Goal: Task Accomplishment & Management: Manage account settings

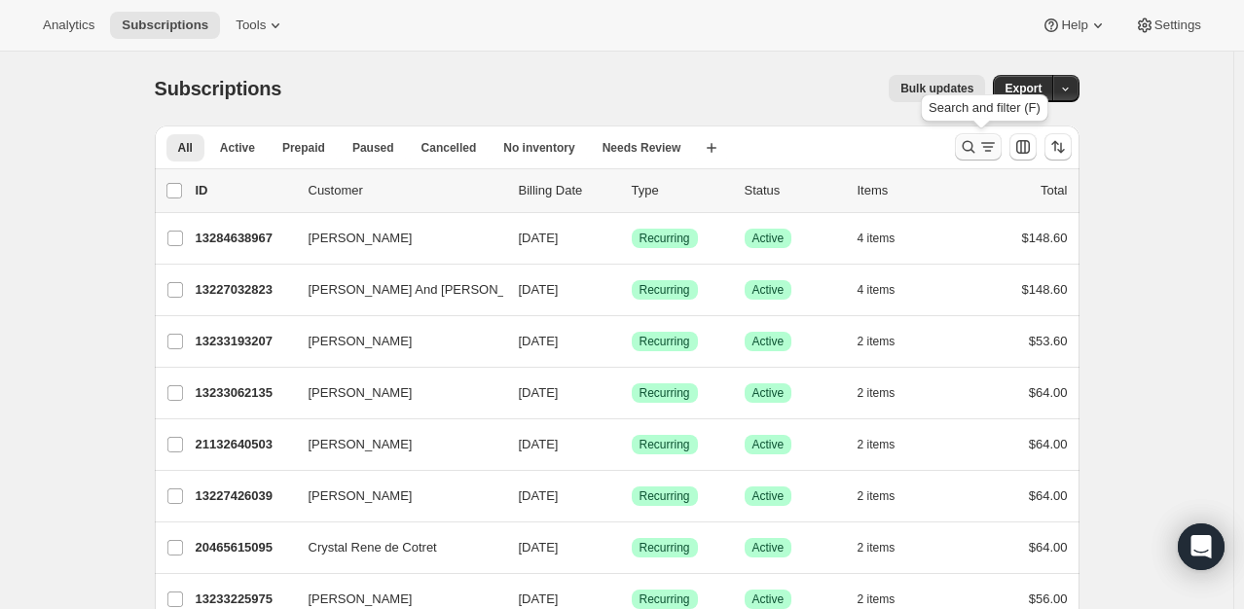
click at [984, 154] on icon "Search and filter results" at bounding box center [987, 146] width 19 height 19
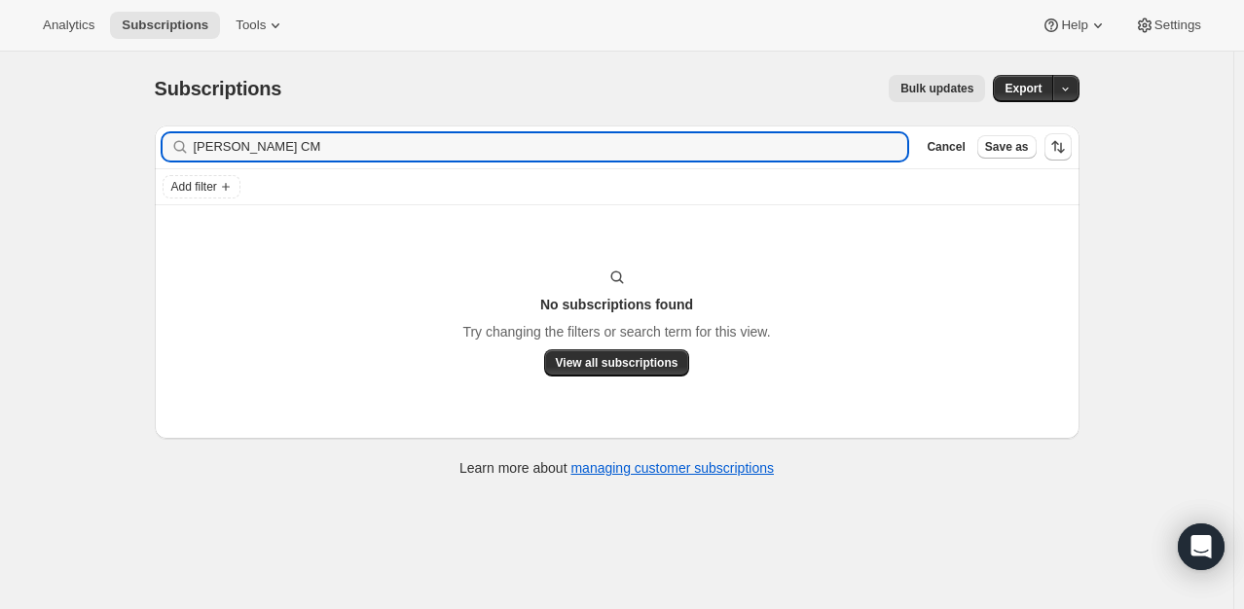
type input "[PERSON_NAME] CM"
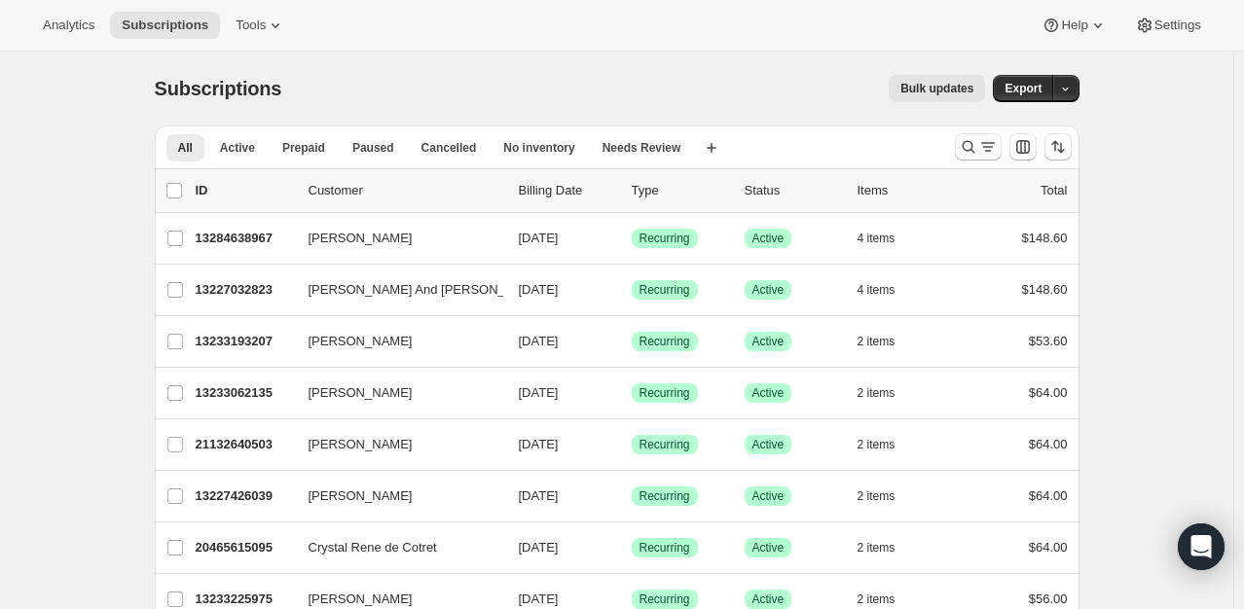
click at [973, 146] on icon "Search and filter results" at bounding box center [968, 146] width 19 height 19
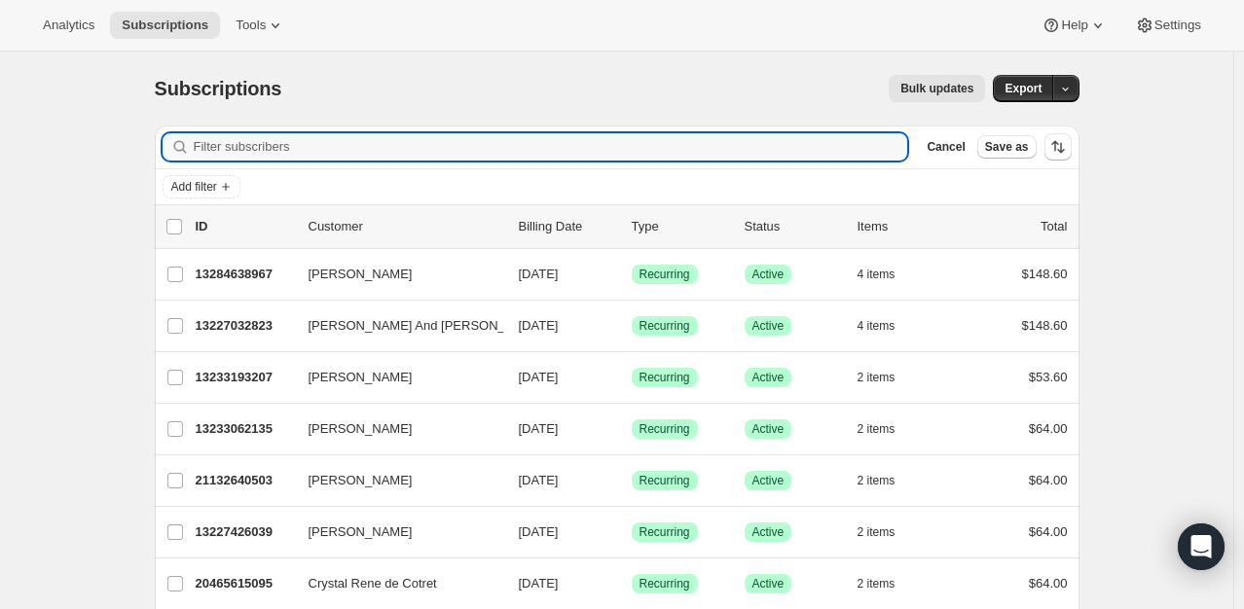
paste input "[PERSON_NAME] [PERSON_NAME]"
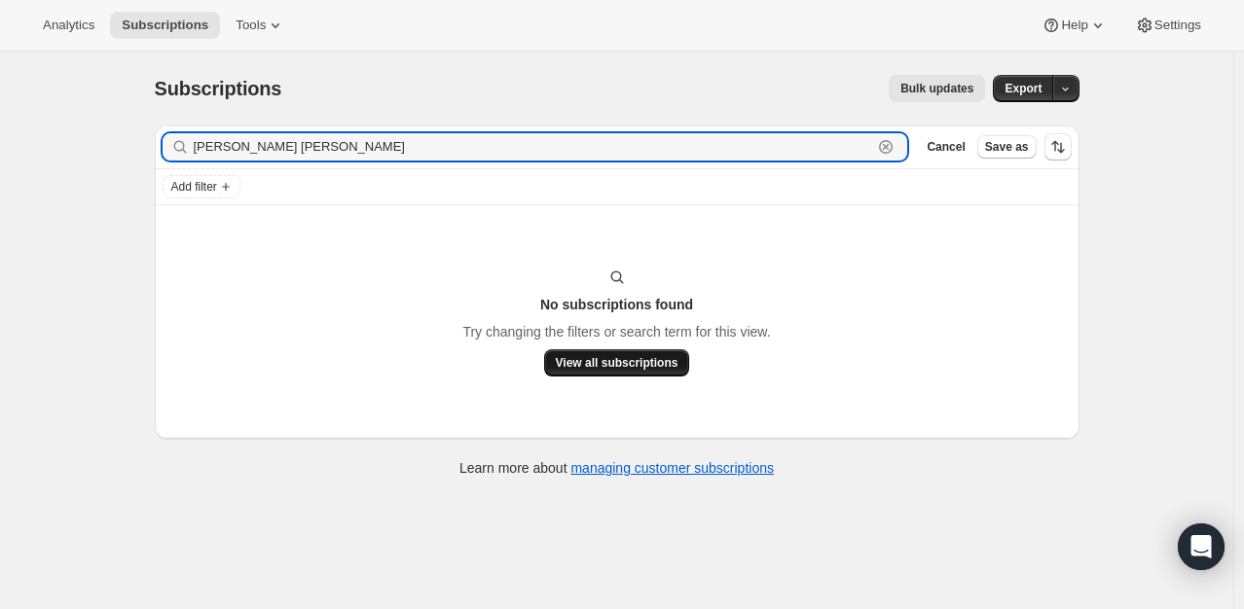
type input "[PERSON_NAME] [PERSON_NAME]"
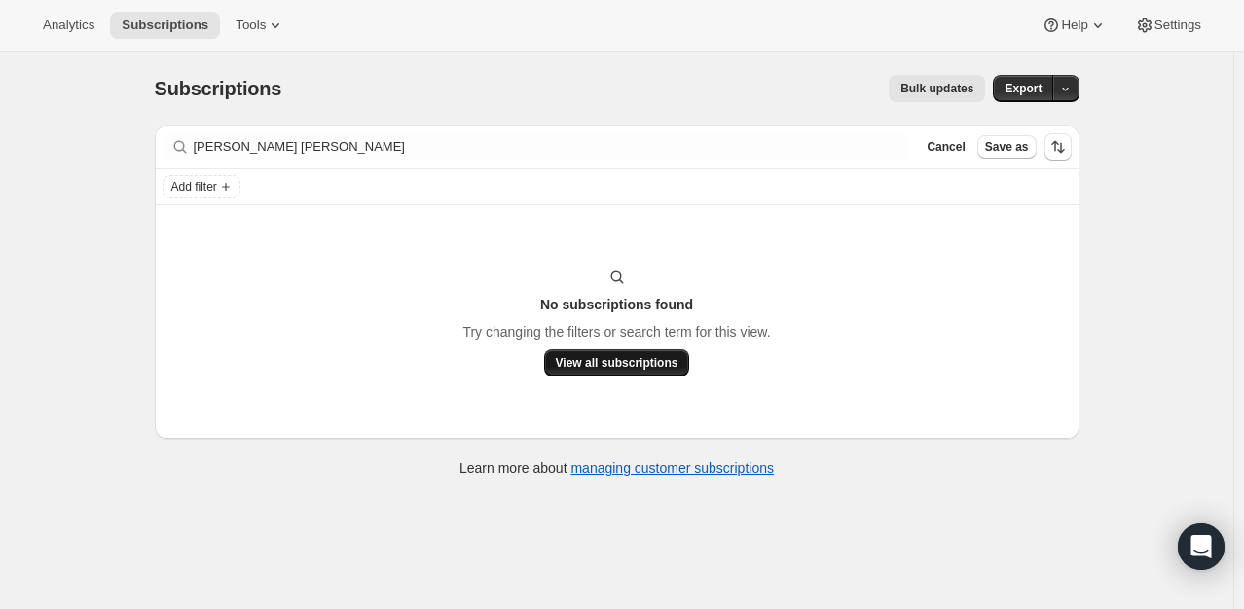
click at [600, 368] on span "View all subscriptions" at bounding box center [617, 363] width 123 height 16
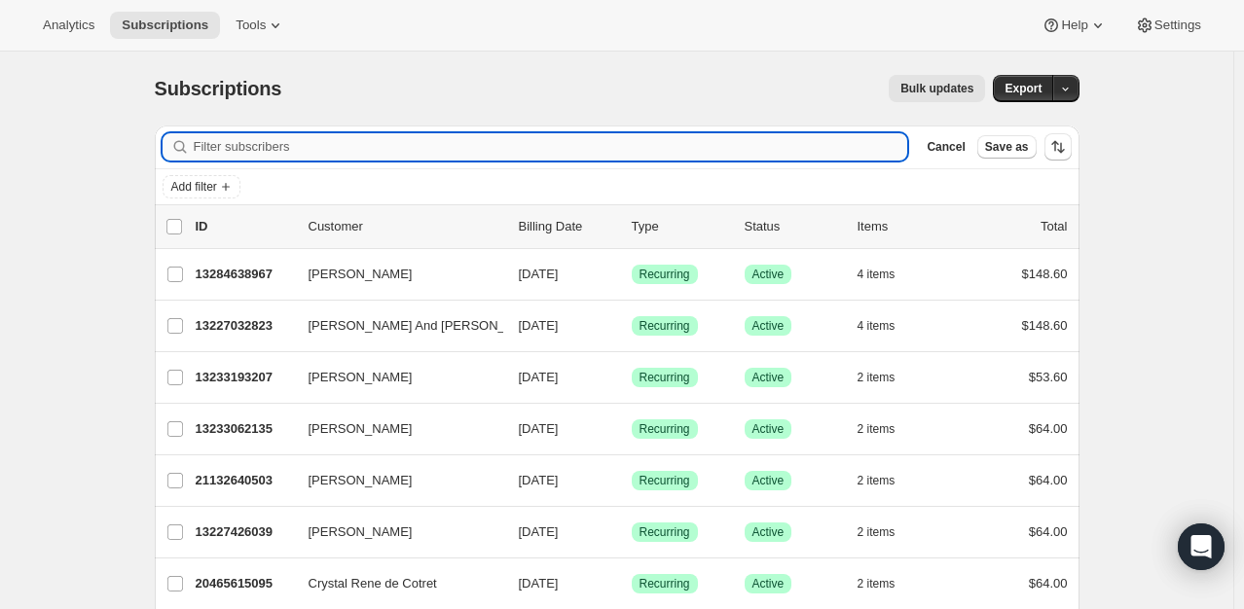
click at [362, 152] on input "Filter subscribers" at bounding box center [551, 146] width 714 height 27
paste input "[PERSON_NAME] [PERSON_NAME]"
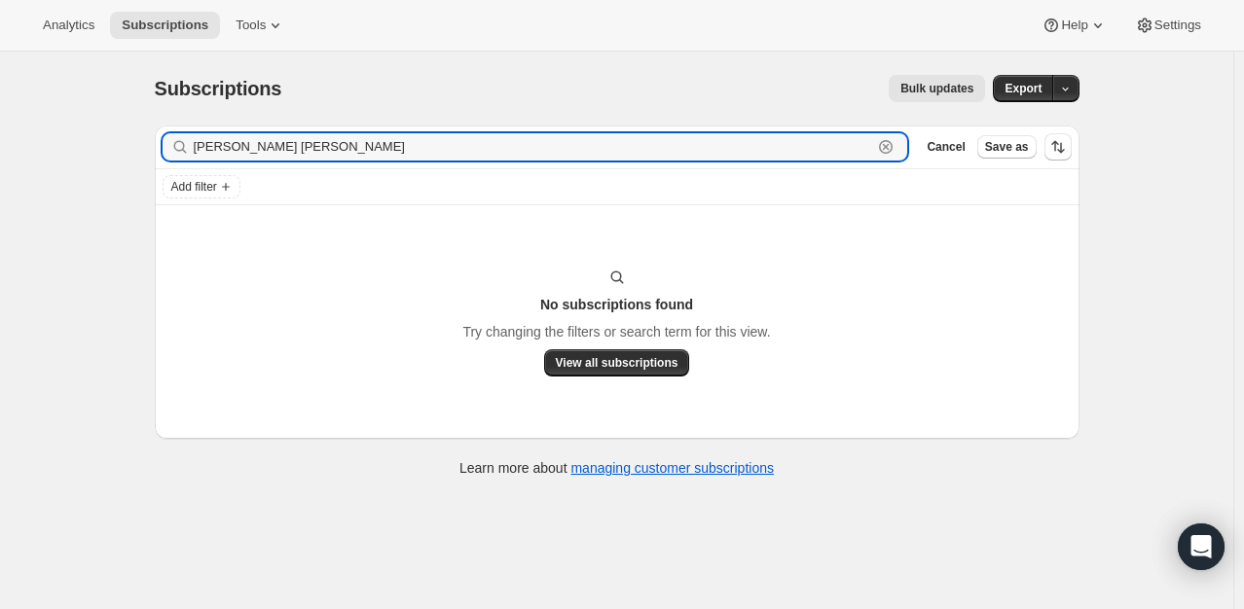
type input "[PERSON_NAME] [PERSON_NAME]"
